Goal: Information Seeking & Learning: Learn about a topic

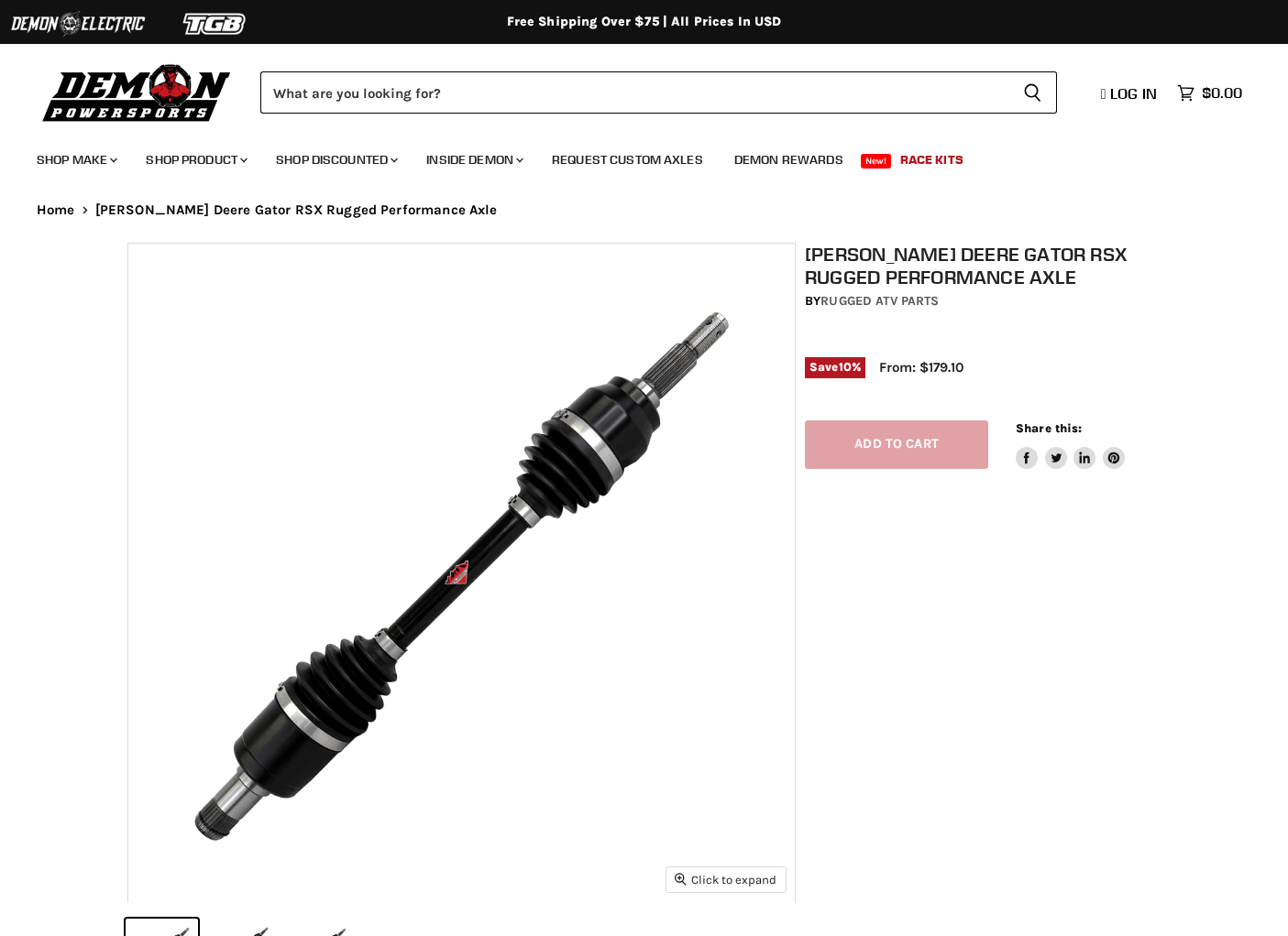
select select "******"
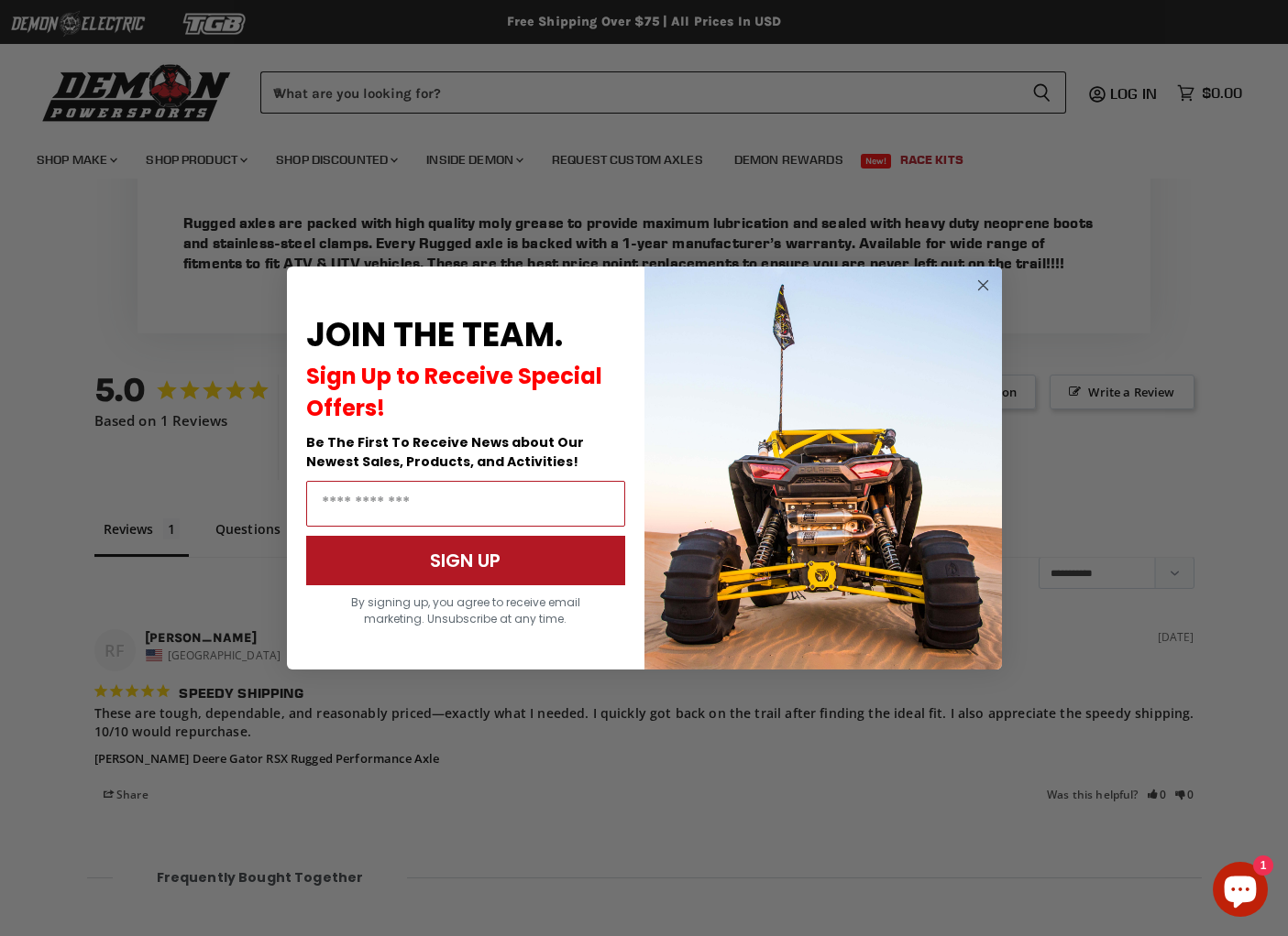
scroll to position [1854, 0]
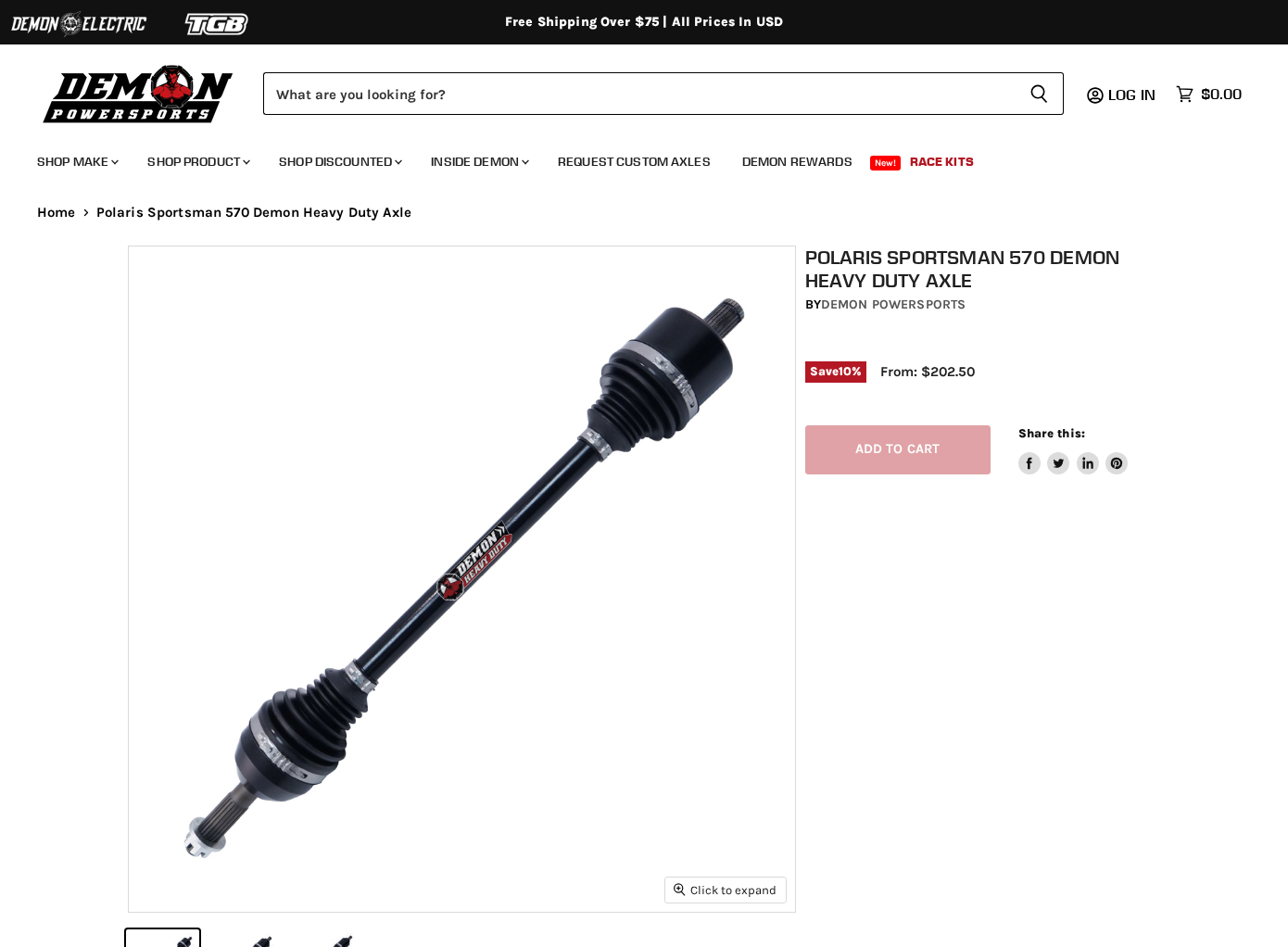
select select "******"
